Goal: Transaction & Acquisition: Purchase product/service

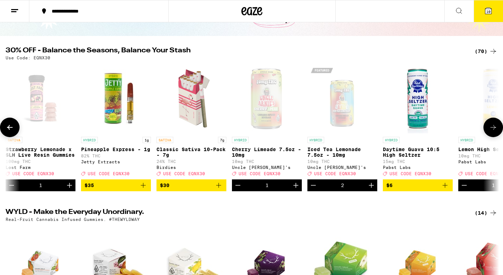
scroll to position [0, 3328]
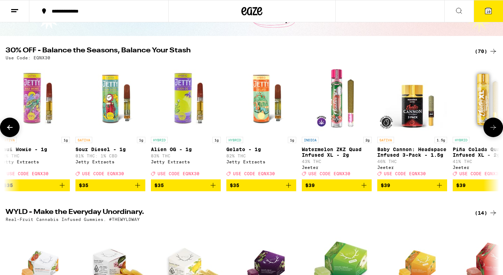
click at [493, 130] on icon at bounding box center [493, 127] width 8 height 8
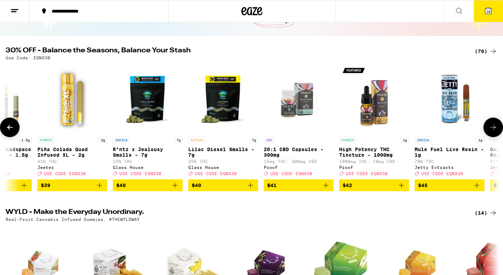
scroll to position [0, 3744]
click at [493, 130] on icon at bounding box center [493, 127] width 8 height 8
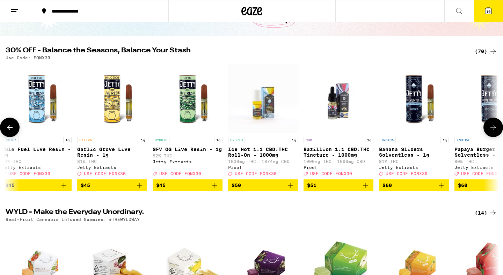
scroll to position [0, 4160]
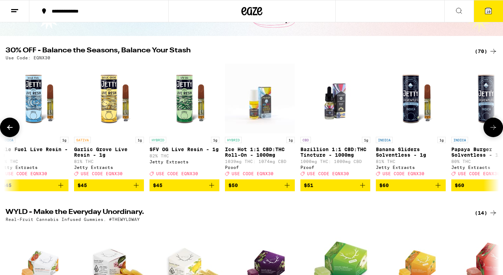
click at [493, 130] on icon at bounding box center [493, 127] width 8 height 8
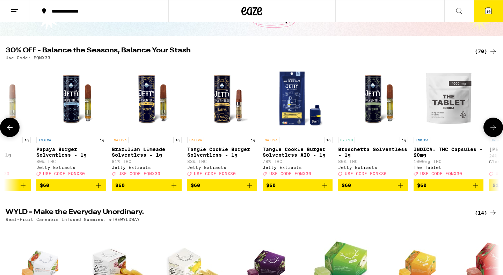
scroll to position [0, 4576]
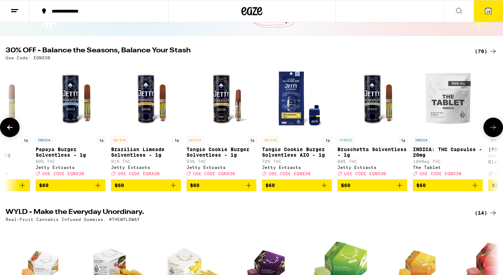
click at [493, 130] on icon at bounding box center [493, 127] width 8 height 8
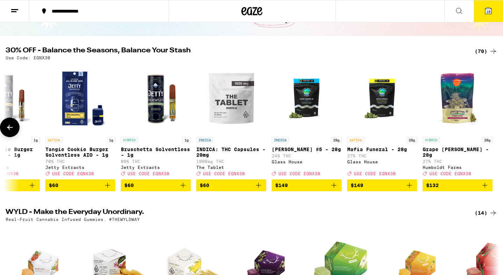
scroll to position [0, 4793]
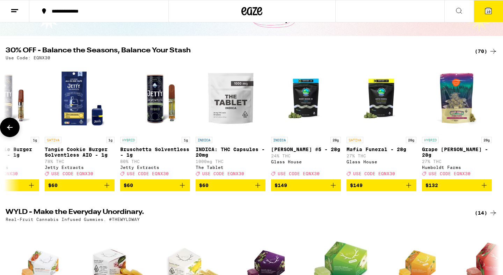
click at [493, 130] on div at bounding box center [494, 128] width 20 height 20
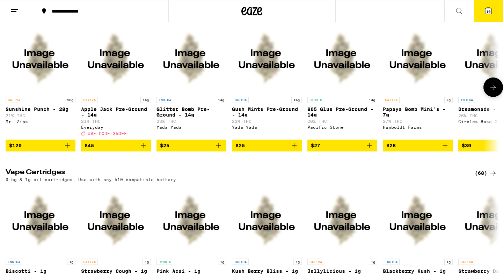
scroll to position [718, 0]
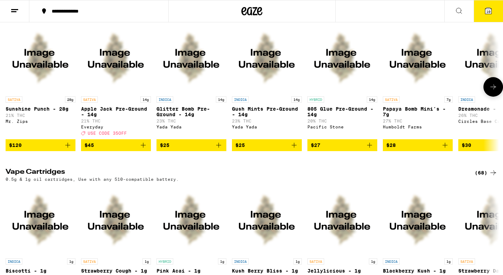
click at [369, 150] on icon "Add to bag" at bounding box center [370, 145] width 8 height 8
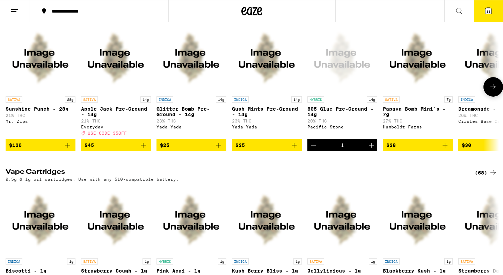
click at [144, 150] on icon "Add to bag" at bounding box center [143, 145] width 8 height 8
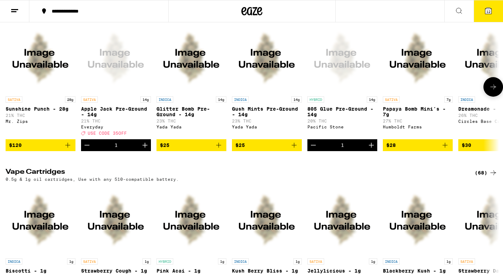
click at [145, 150] on icon "Increment" at bounding box center [145, 145] width 8 height 8
click at [488, 12] on span "13" at bounding box center [489, 11] width 4 height 4
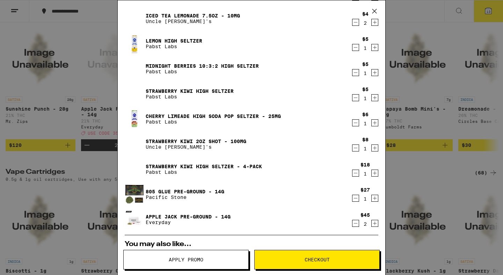
scroll to position [63, 0]
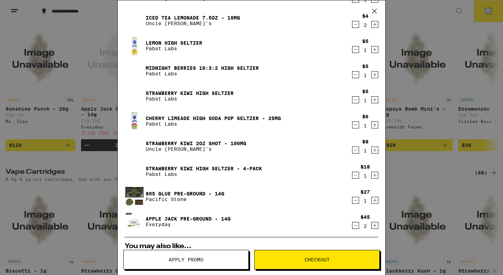
click at [357, 99] on icon "Decrement" at bounding box center [356, 100] width 6 height 8
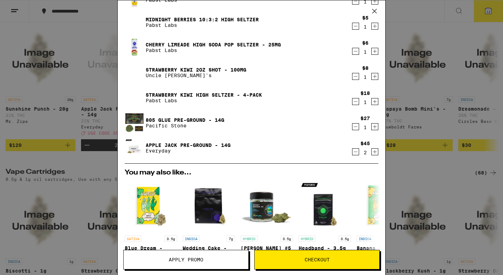
scroll to position [113, 0]
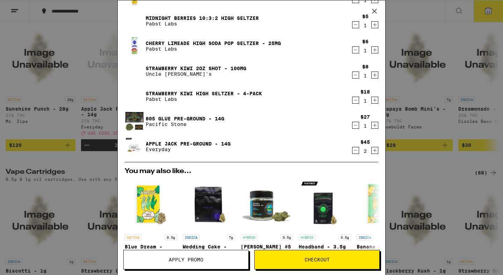
click at [355, 150] on icon "Decrement" at bounding box center [356, 150] width 6 height 8
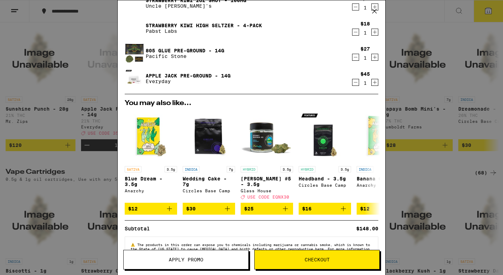
scroll to position [158, 0]
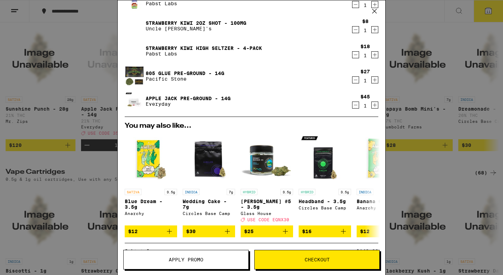
click at [428, 53] on div "Your Cart Strawberry Lemonade x SLH Live Resin Gummies Lost Farm $22 1 Cherry L…" at bounding box center [251, 137] width 503 height 275
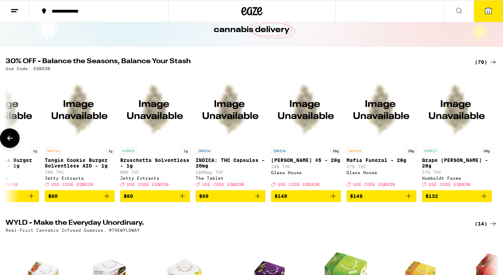
scroll to position [45, 0]
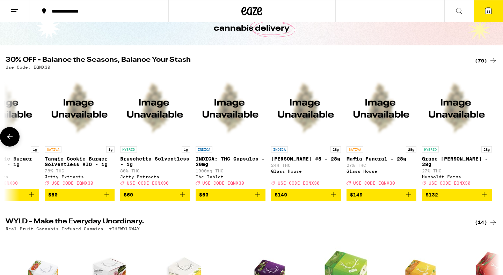
click at [11, 139] on icon at bounding box center [10, 137] width 8 height 8
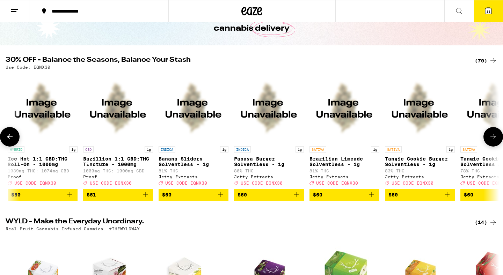
click at [11, 139] on icon at bounding box center [10, 137] width 8 height 8
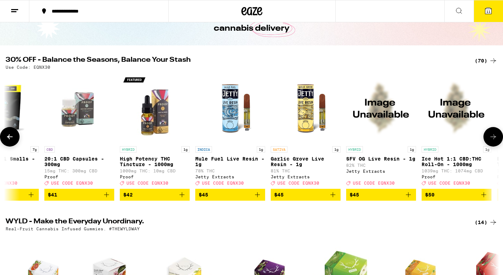
scroll to position [0, 3961]
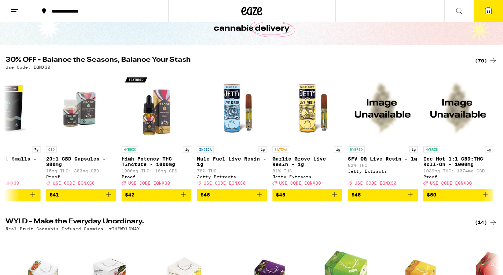
click at [486, 12] on icon at bounding box center [489, 11] width 6 height 6
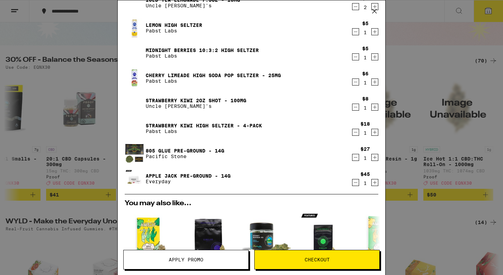
scroll to position [81, 0]
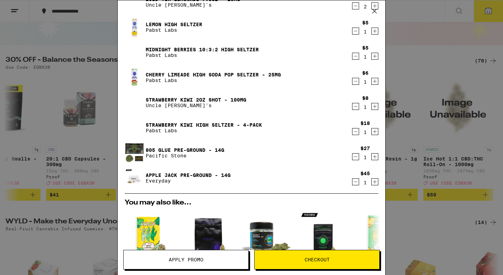
click at [356, 81] on icon "Decrement" at bounding box center [356, 81] width 6 height 8
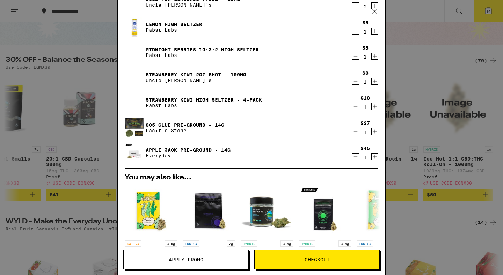
click at [356, 56] on icon "Decrement" at bounding box center [356, 56] width 6 height 8
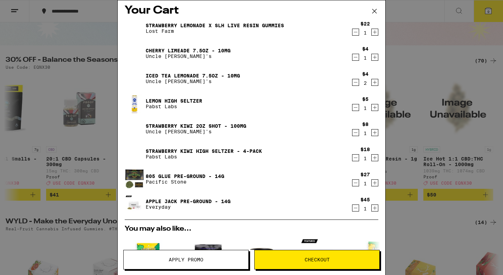
scroll to position [5, 0]
click at [355, 33] on icon "Decrement" at bounding box center [356, 32] width 6 height 8
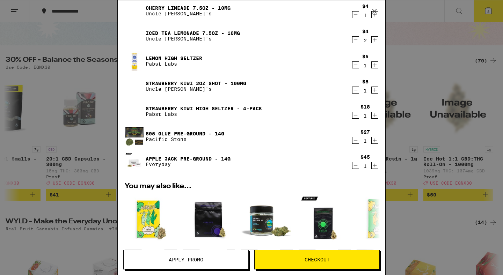
scroll to position [22, 0]
click at [357, 114] on icon "Decrement" at bounding box center [356, 115] width 6 height 8
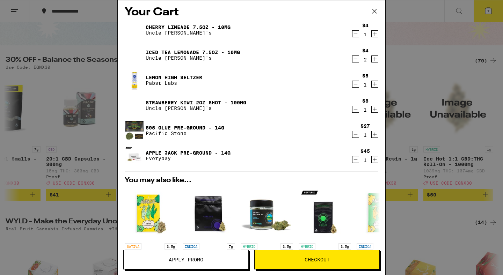
scroll to position [2, 0]
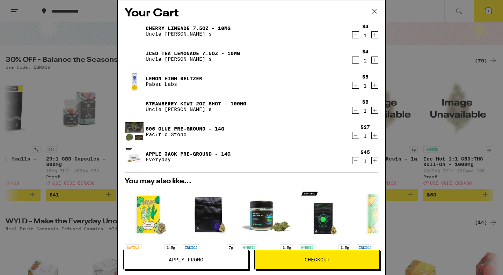
click at [357, 110] on icon "Decrement" at bounding box center [356, 110] width 6 height 8
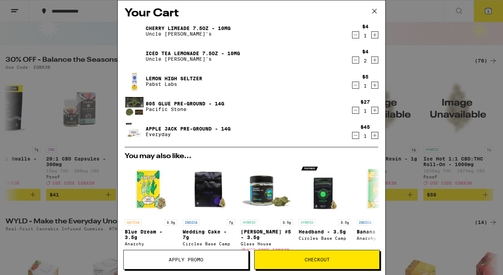
click at [356, 87] on icon "Decrement" at bounding box center [356, 85] width 6 height 8
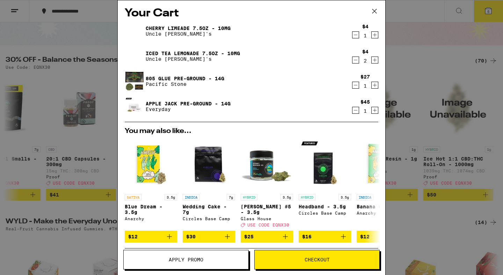
click at [187, 258] on span "Apply Promo" at bounding box center [186, 260] width 35 height 5
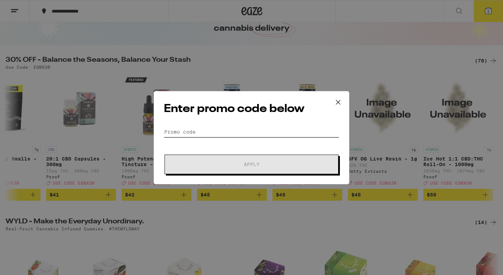
click at [174, 129] on input "Promo Code" at bounding box center [251, 132] width 175 height 10
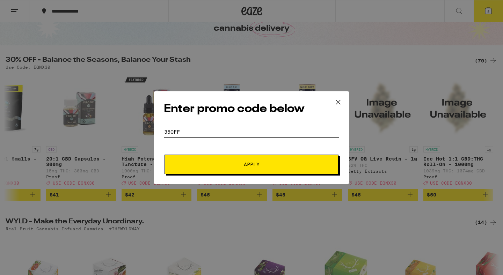
type input "35off"
click at [250, 166] on span "Apply" at bounding box center [252, 164] width 16 height 5
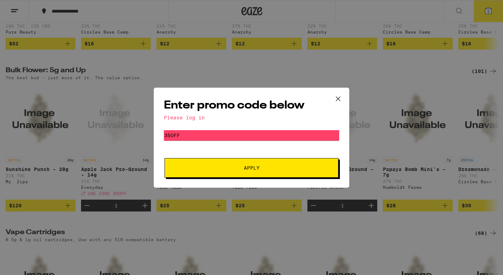
scroll to position [709, 0]
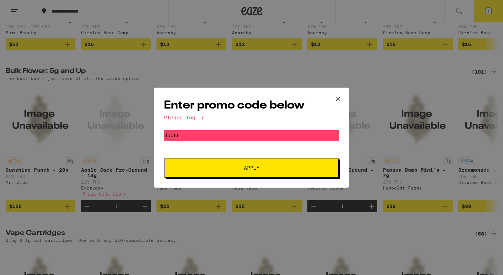
click at [392, 138] on div "Enter promo code below Please log in Promo Code 35off Apply" at bounding box center [251, 137] width 503 height 275
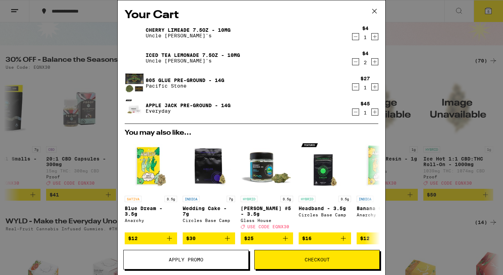
click at [374, 10] on icon at bounding box center [375, 11] width 4 height 4
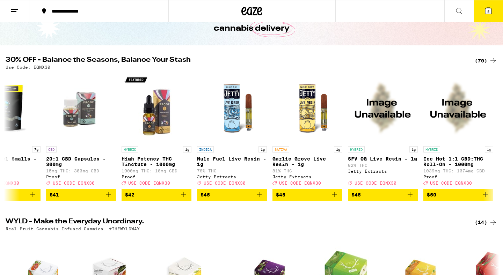
click at [15, 8] on icon at bounding box center [14, 11] width 8 height 8
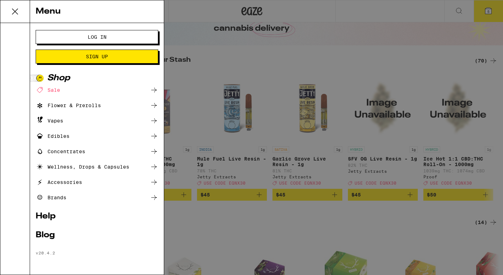
click at [97, 37] on span "Log In" at bounding box center [97, 37] width 19 height 5
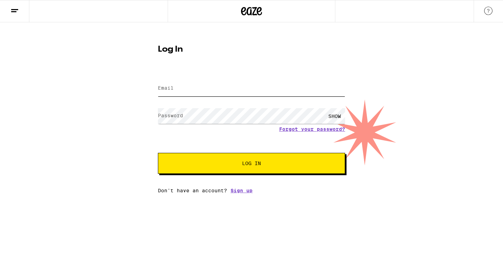
click at [176, 88] on input "Email" at bounding box center [251, 89] width 187 height 16
type input "[EMAIL_ADDRESS][DOMAIN_NAME]"
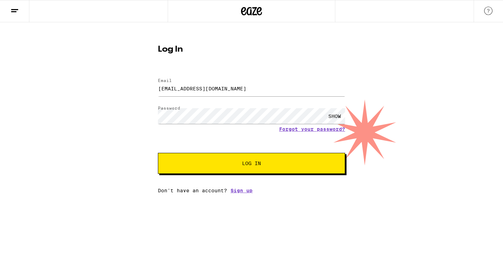
click at [255, 162] on span "Log In" at bounding box center [251, 163] width 19 height 5
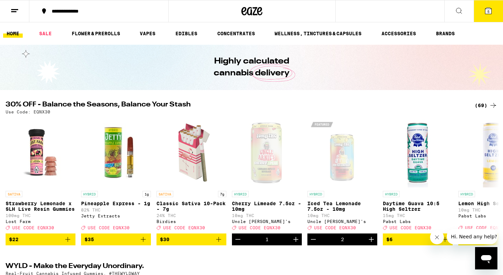
click at [489, 12] on span "5" at bounding box center [489, 11] width 2 height 4
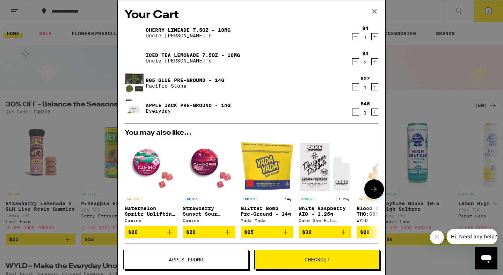
click at [288, 233] on icon "Add to bag" at bounding box center [285, 232] width 8 height 8
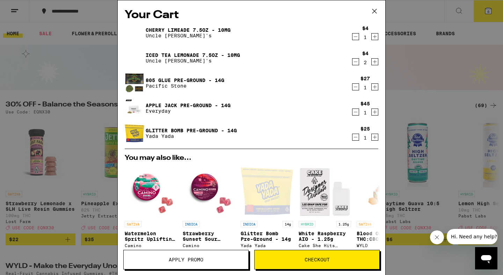
click at [354, 114] on icon "Decrement" at bounding box center [356, 112] width 6 height 8
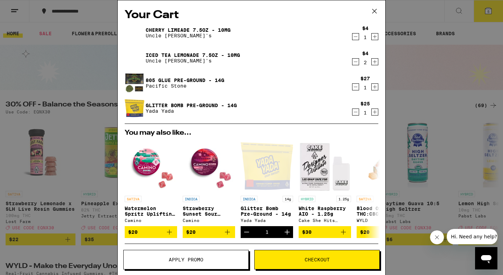
click at [181, 261] on span "Apply Promo" at bounding box center [186, 260] width 35 height 5
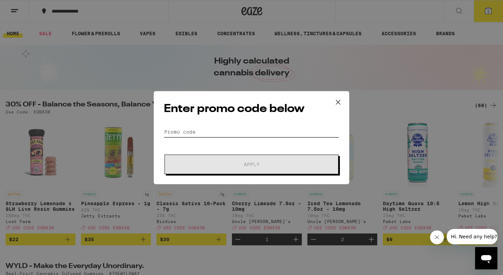
click at [176, 132] on input "Promo Code" at bounding box center [251, 132] width 175 height 10
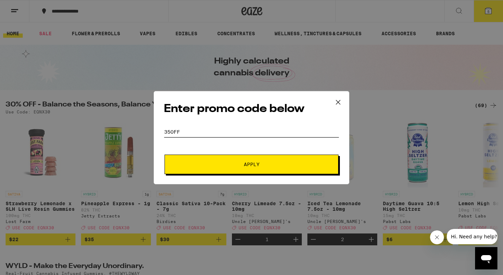
type input "35off"
click at [252, 163] on span "Apply" at bounding box center [252, 164] width 16 height 5
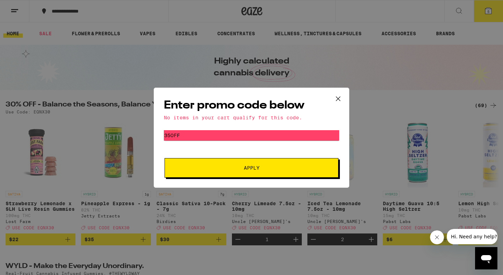
click at [340, 96] on icon at bounding box center [338, 99] width 10 height 10
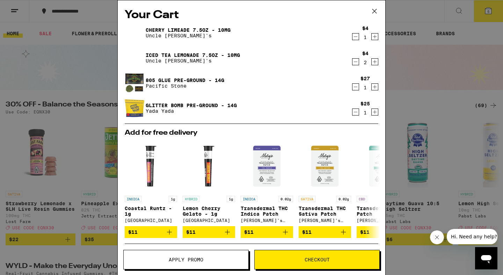
click at [356, 85] on icon "Decrement" at bounding box center [356, 87] width 6 height 8
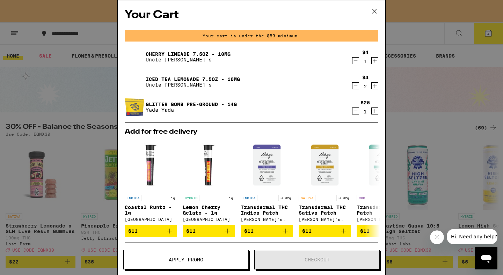
click at [94, 175] on div "Your Cart Your cart is under the $50 minimum. Cherry Limeade 7.5oz - 10mg Uncle…" at bounding box center [251, 137] width 503 height 275
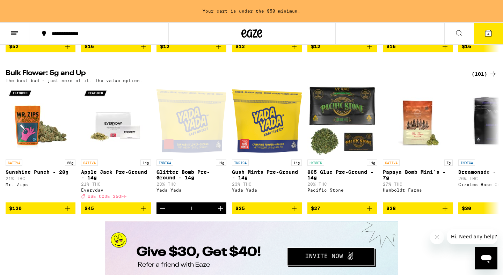
scroll to position [834, 0]
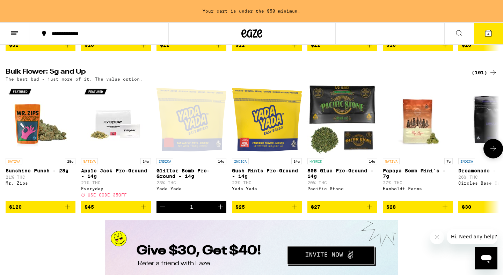
click at [142, 211] on icon "Add to bag" at bounding box center [143, 207] width 8 height 8
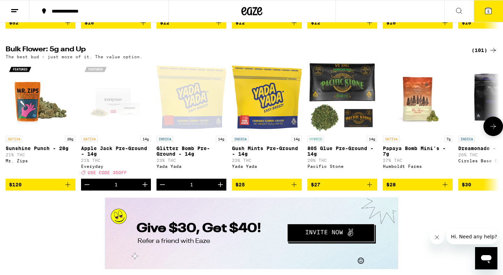
scroll to position [811, 0]
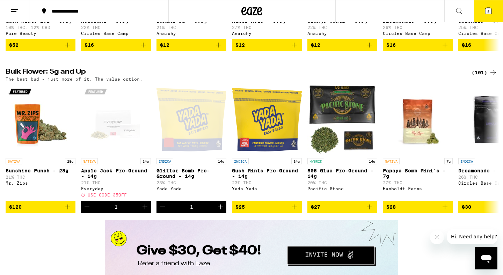
click at [488, 10] on span "5" at bounding box center [489, 11] width 2 height 4
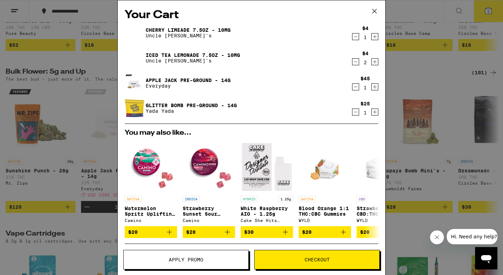
click at [188, 258] on span "Apply Promo" at bounding box center [186, 260] width 35 height 5
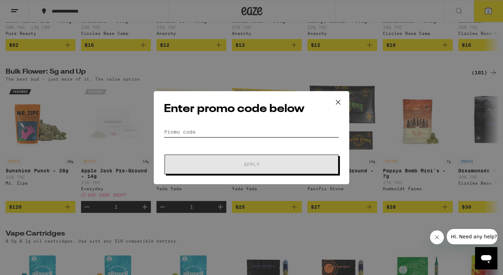
click at [178, 129] on input "Promo Code" at bounding box center [251, 132] width 175 height 10
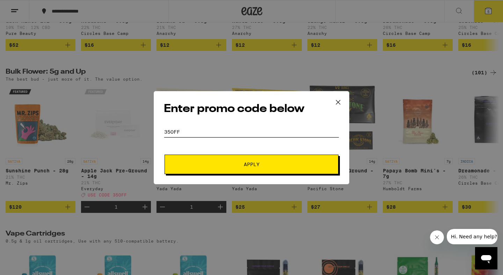
type input "35off"
click at [254, 161] on button "Apply" at bounding box center [252, 165] width 174 height 20
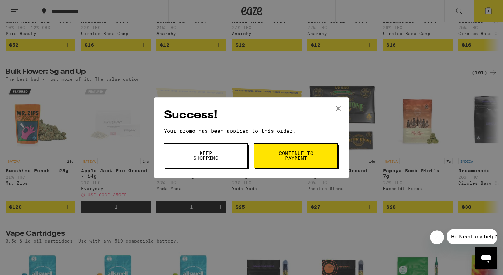
click at [300, 154] on span "Continue to payment" at bounding box center [296, 156] width 36 height 10
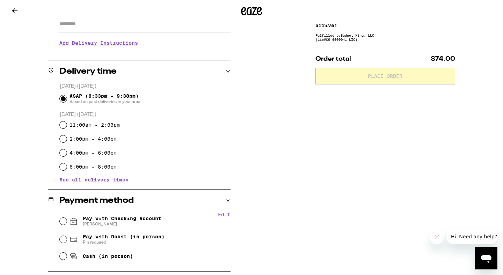
scroll to position [144, 0]
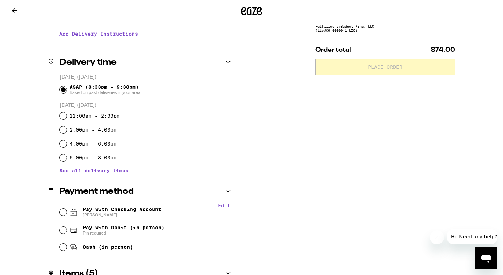
click at [63, 209] on div "Pay with Checking Account [PERSON_NAME]" at bounding box center [145, 212] width 171 height 18
click at [63, 213] on input "Pay with Checking Account [PERSON_NAME]" at bounding box center [63, 212] width 7 height 7
radio input "true"
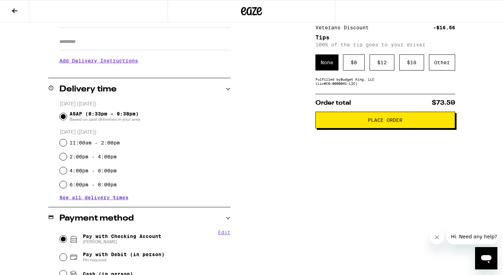
scroll to position [116, 0]
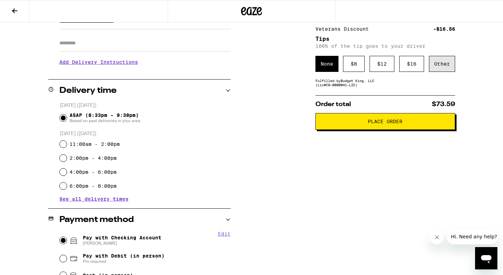
click at [440, 65] on div "Other" at bounding box center [442, 64] width 26 height 16
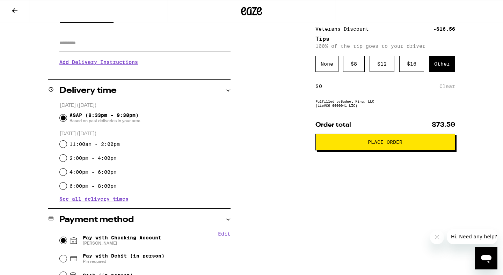
click at [322, 89] on input at bounding box center [379, 86] width 121 height 6
type input "5"
click at [450, 88] on div "Save" at bounding box center [449, 86] width 13 height 15
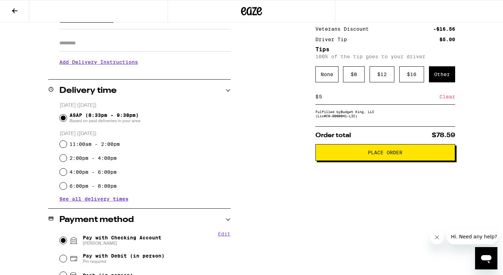
click at [387, 155] on span "Place Order" at bounding box center [385, 152] width 35 height 5
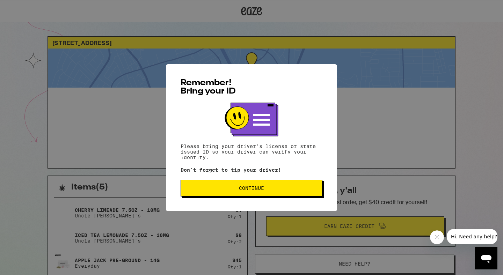
click at [254, 188] on span "Continue" at bounding box center [251, 188] width 25 height 5
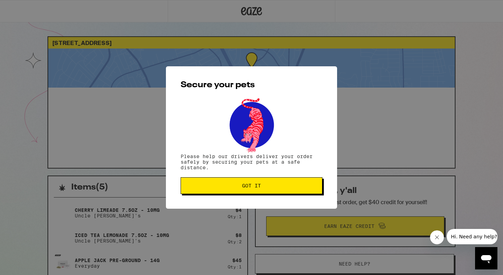
click at [254, 188] on span "Got it" at bounding box center [251, 186] width 19 height 5
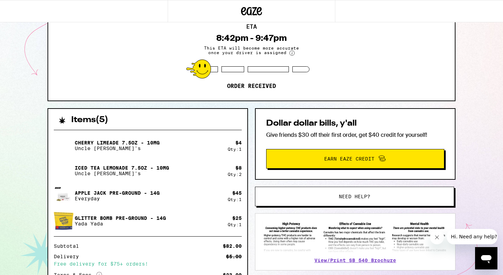
scroll to position [158, 0]
